Goal: Contribute content

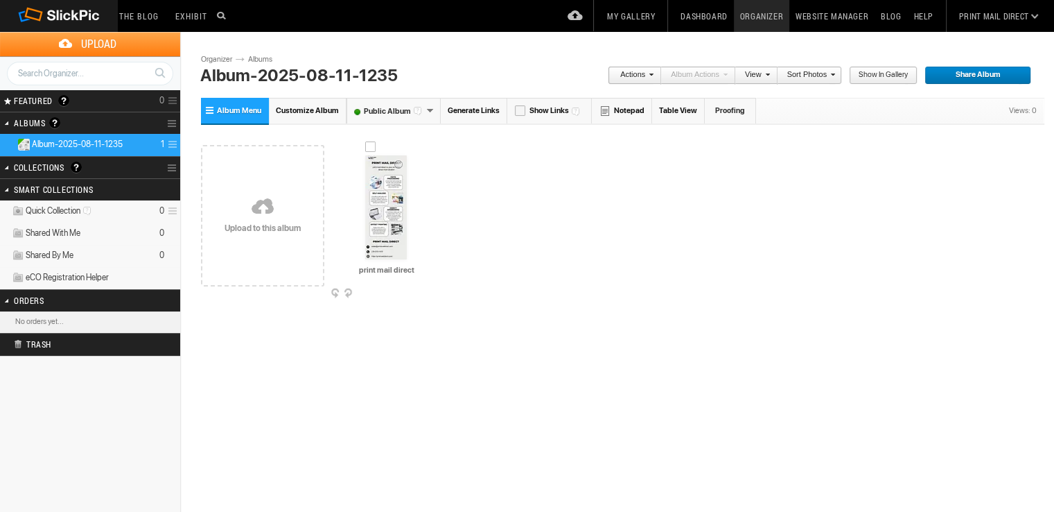
click at [387, 216] on img at bounding box center [386, 207] width 42 height 104
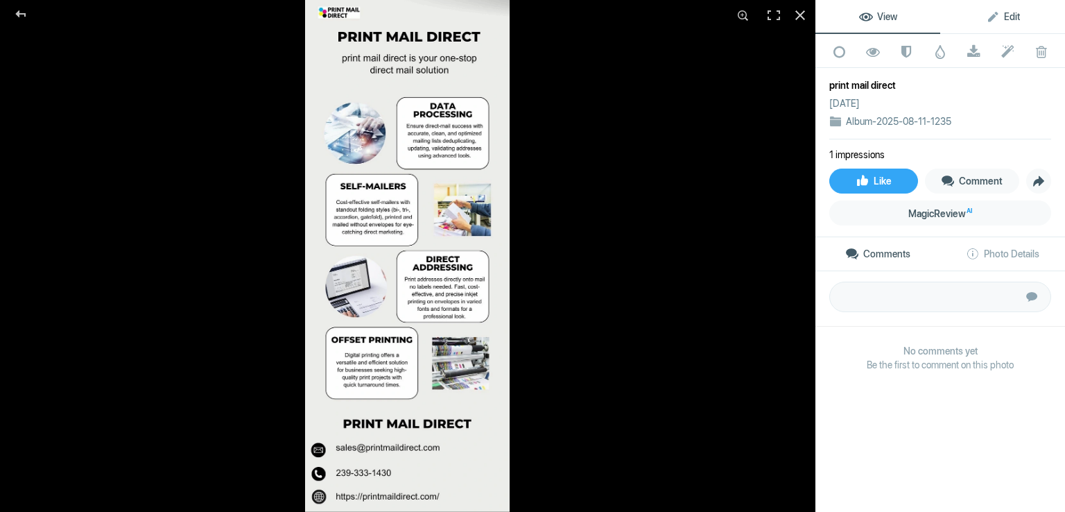
click at [986, 20] on span "Edit" at bounding box center [1003, 16] width 34 height 11
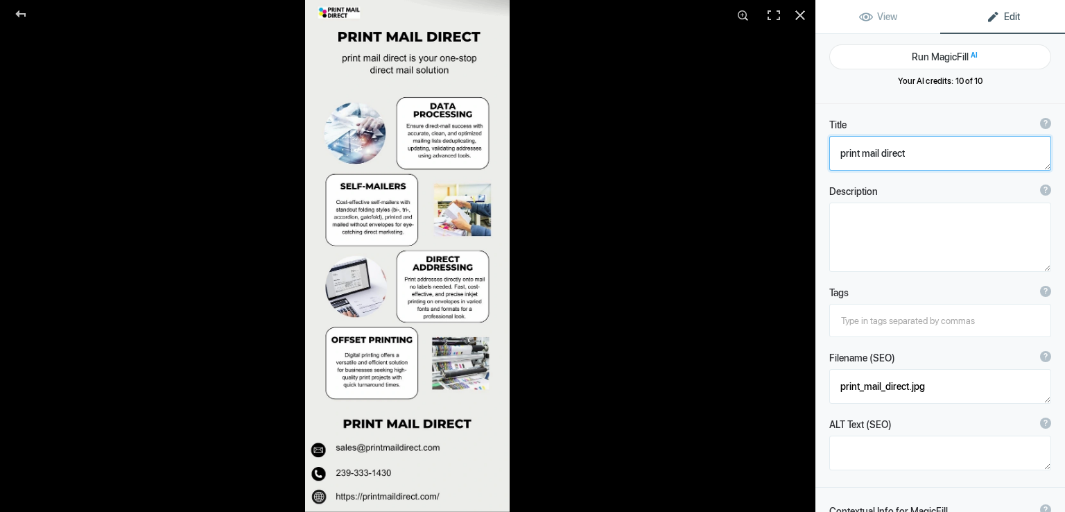
click at [887, 147] on textarea at bounding box center [940, 153] width 222 height 35
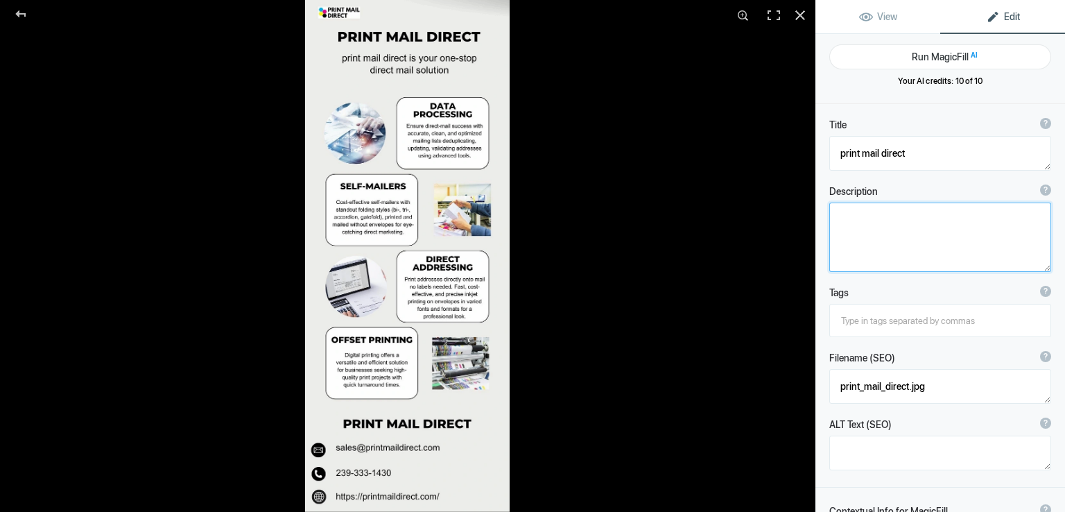
click at [891, 232] on textarea at bounding box center [940, 236] width 222 height 69
type textarea "Print Mail Direct helps businesses connect with their ideal customers through t…"
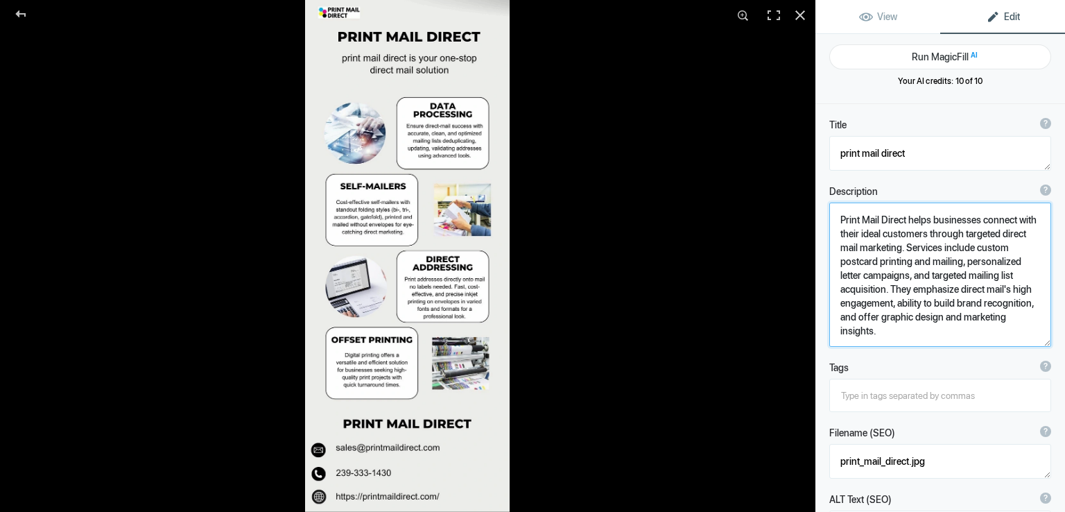
click at [930, 236] on textarea at bounding box center [940, 274] width 222 height 144
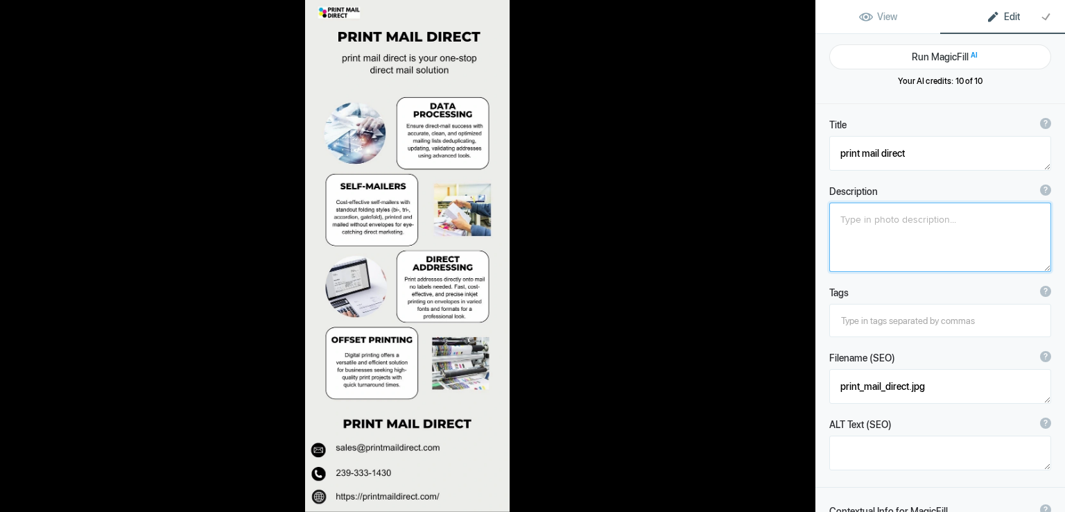
paste textarea "Print Mail Direct helps businesses connect with their ideal customers through t…"
type textarea "Print Mail Direct helps businesses connect with their ideal customers through t…"
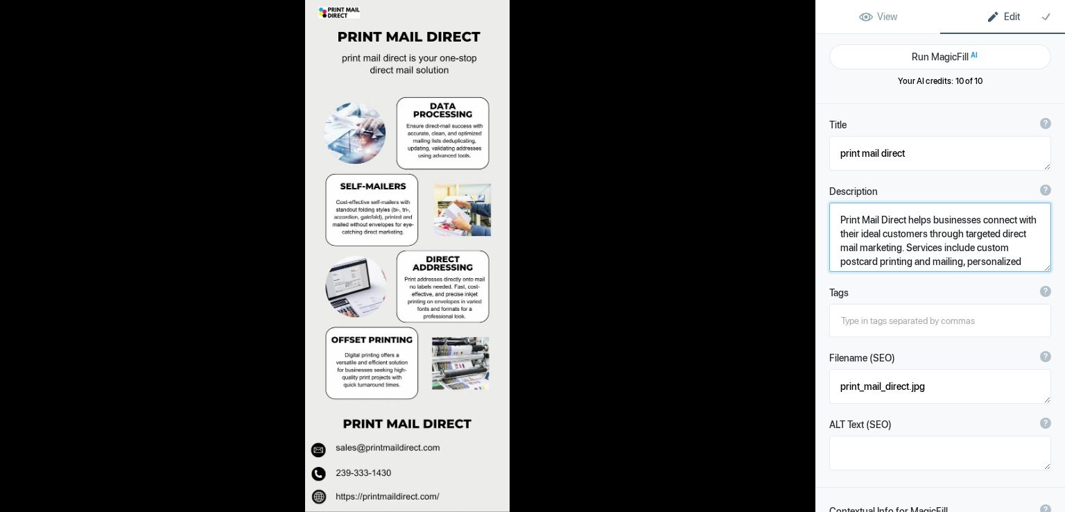
scroll to position [1, 0]
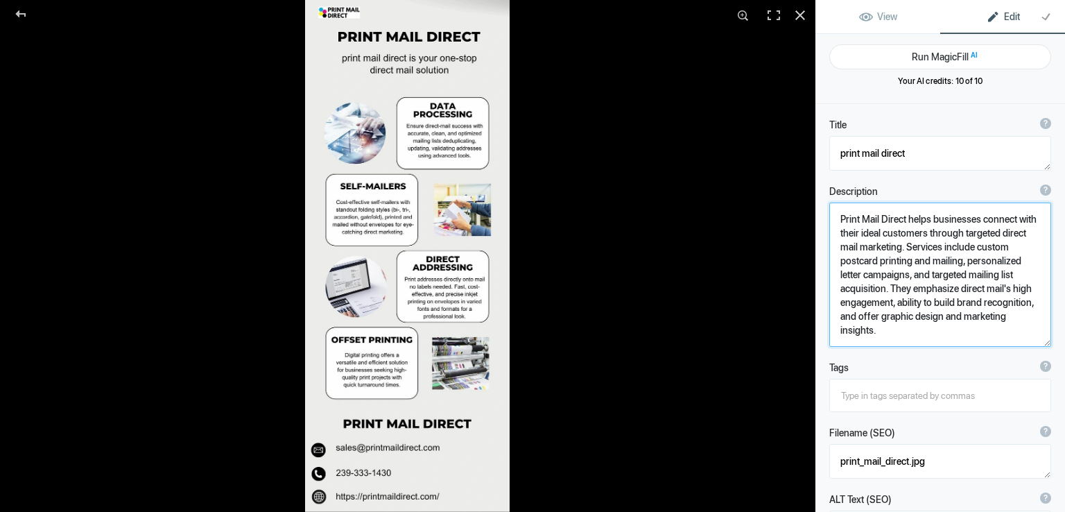
drag, startPoint x: 837, startPoint y: 218, endPoint x: 910, endPoint y: 218, distance: 72.1
click at [910, 218] on textarea at bounding box center [940, 274] width 222 height 144
click at [902, 398] on input at bounding box center [940, 395] width 207 height 25
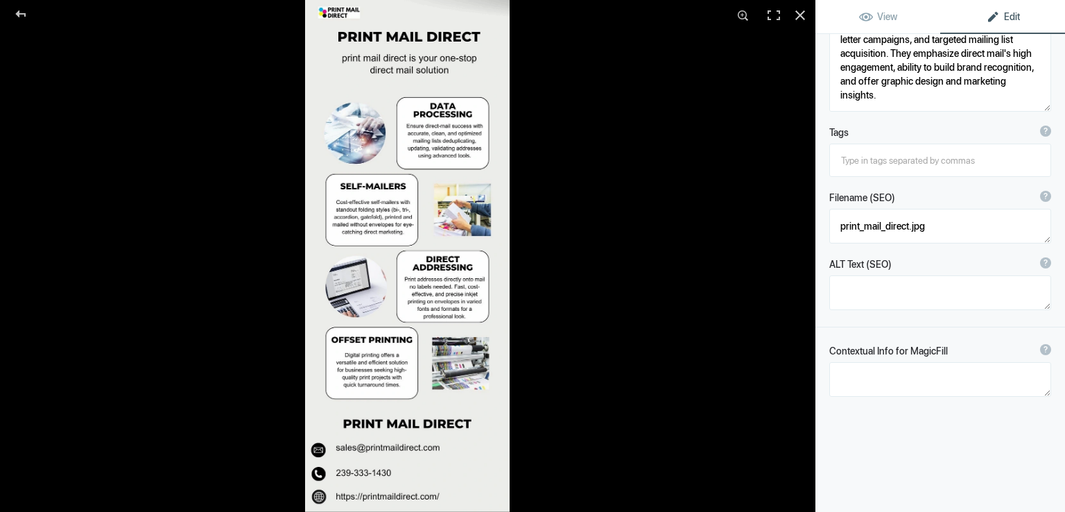
scroll to position [237, 0]
click at [889, 285] on textarea at bounding box center [940, 290] width 222 height 35
click at [882, 381] on textarea at bounding box center [940, 377] width 222 height 35
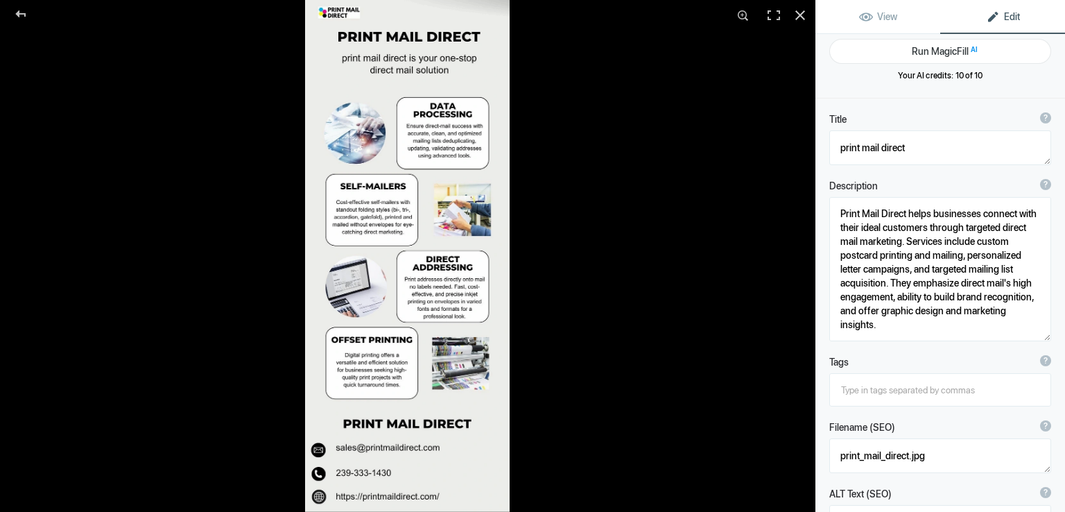
scroll to position [0, 0]
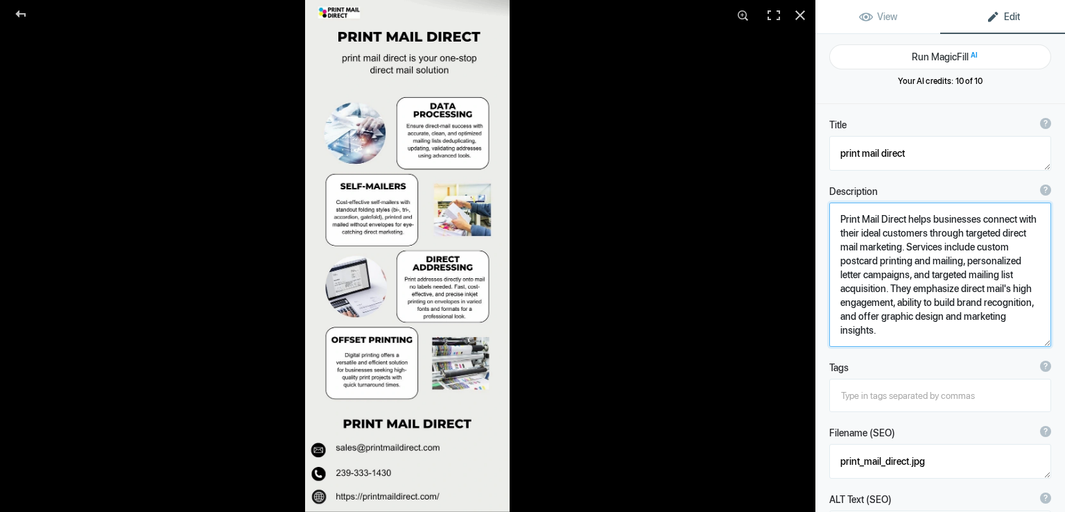
drag, startPoint x: 835, startPoint y: 218, endPoint x: 905, endPoint y: 217, distance: 69.3
click at [905, 217] on textarea at bounding box center [940, 274] width 222 height 144
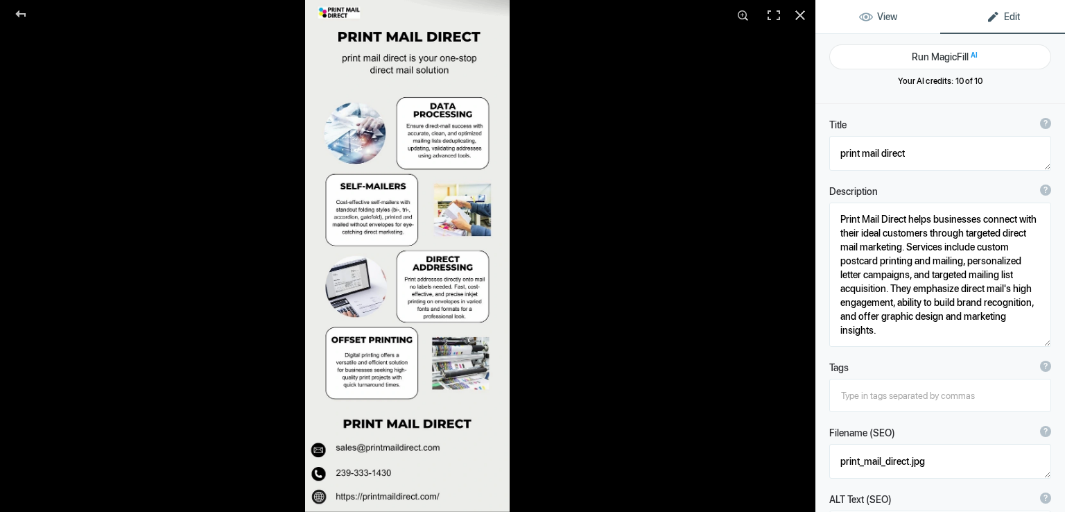
click at [878, 17] on span "View" at bounding box center [878, 16] width 38 height 11
